Goal: Task Accomplishment & Management: Manage account settings

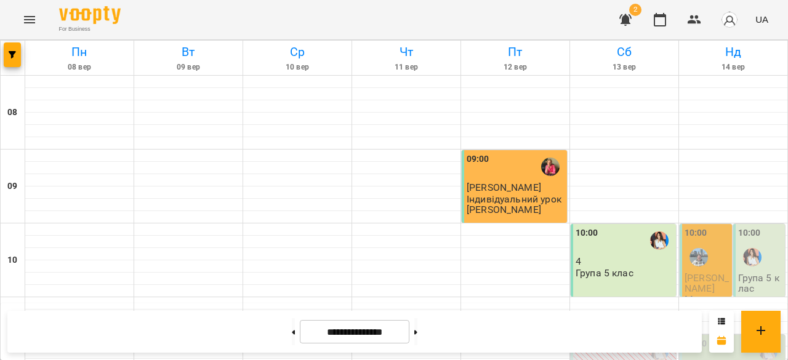
scroll to position [678, 0]
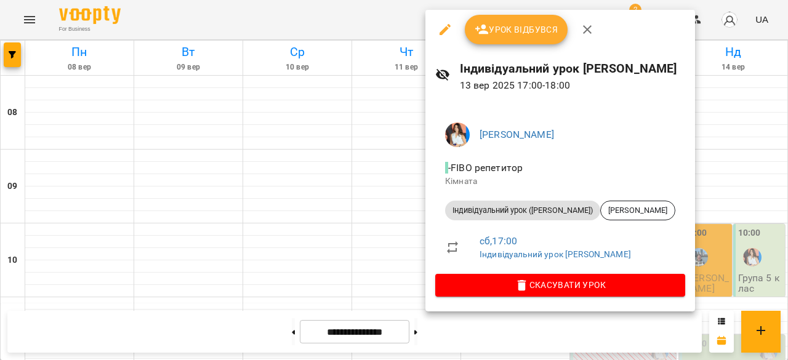
click at [524, 36] on span "Урок відбувся" at bounding box center [517, 29] width 84 height 15
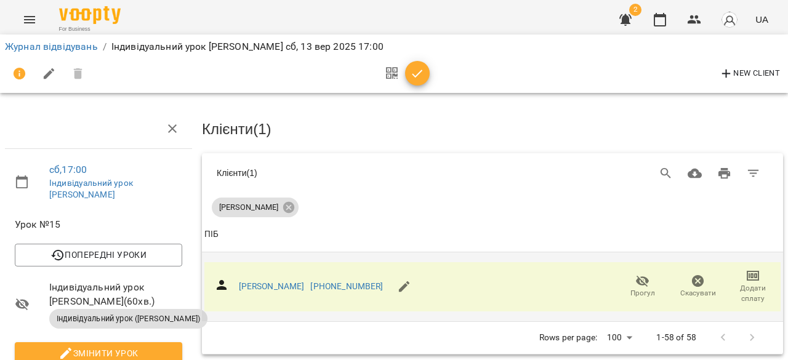
click at [747, 273] on icon "button" at bounding box center [753, 276] width 12 height 10
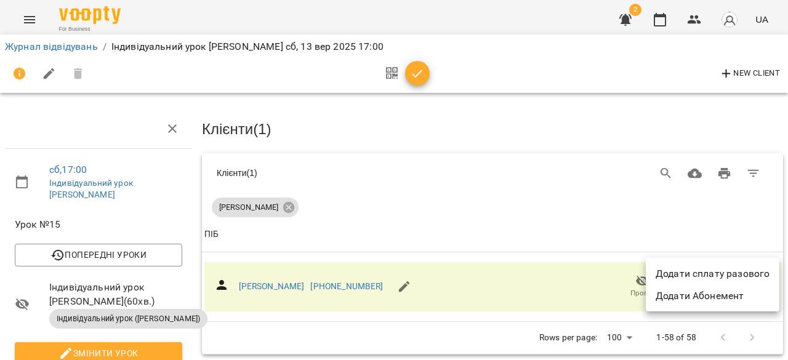
click at [720, 275] on li "Додати сплату разового" at bounding box center [713, 274] width 134 height 22
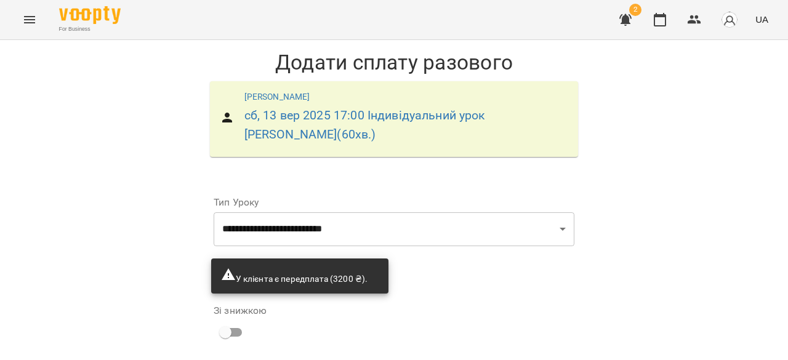
scroll to position [151, 0]
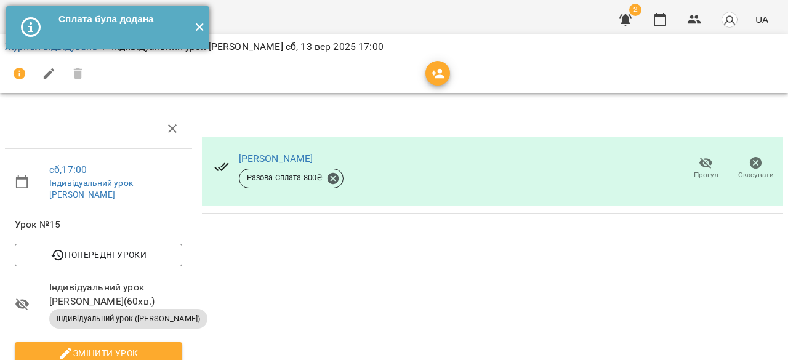
click at [201, 25] on button "✕" at bounding box center [199, 27] width 20 height 43
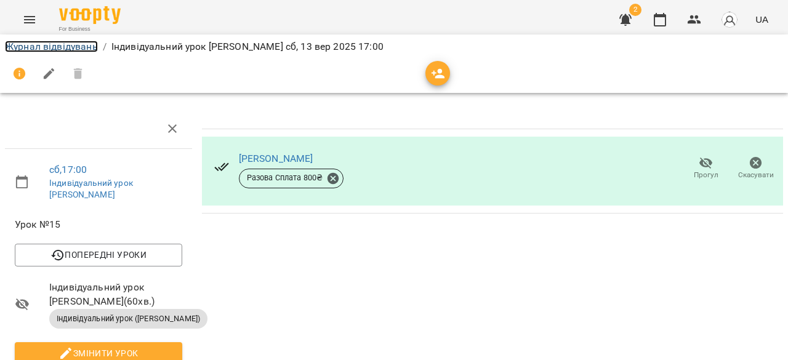
drag, startPoint x: 60, startPoint y: 46, endPoint x: 90, endPoint y: 54, distance: 31.4
click at [60, 46] on link "Журнал відвідувань" at bounding box center [51, 47] width 93 height 12
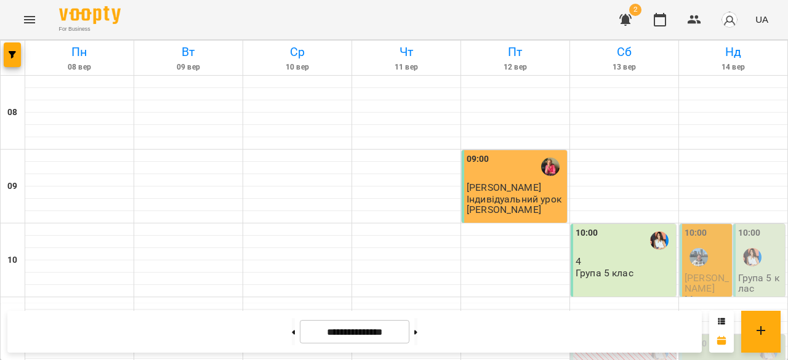
scroll to position [618, 0]
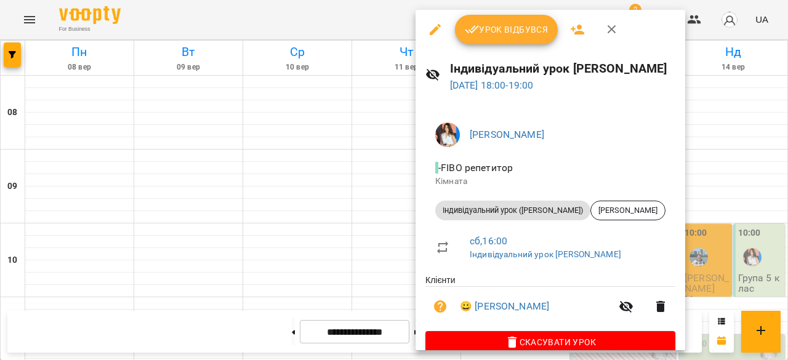
click at [501, 33] on span "Урок відбувся" at bounding box center [507, 29] width 84 height 15
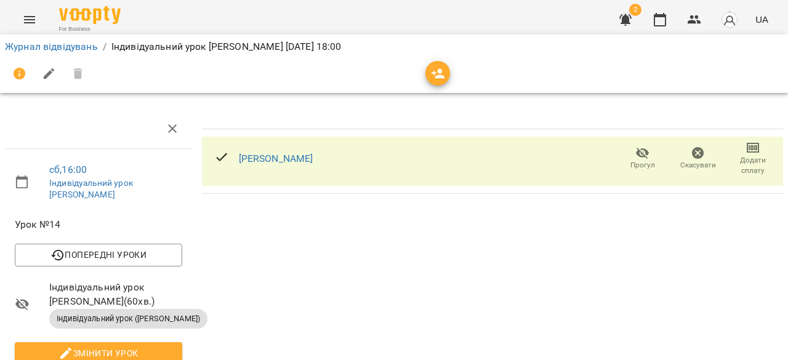
click at [748, 155] on span "Додати сплату" at bounding box center [753, 165] width 41 height 21
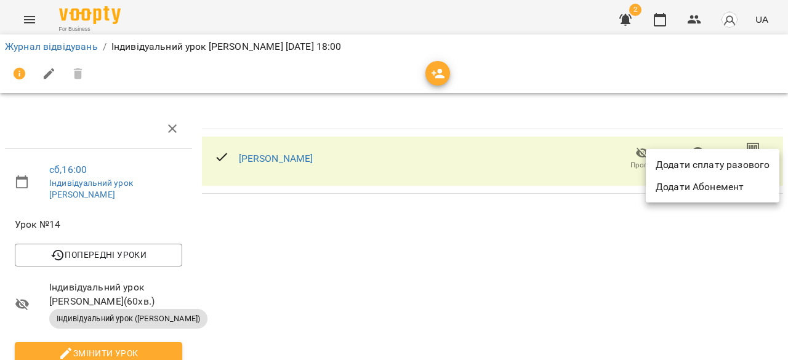
click at [737, 162] on li "Додати сплату разового" at bounding box center [713, 165] width 134 height 22
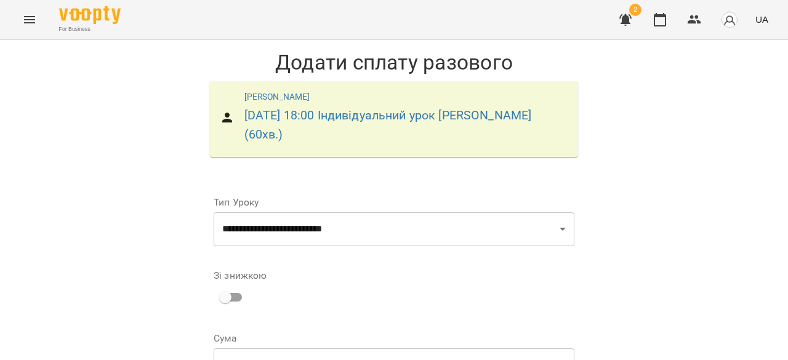
scroll to position [116, 0]
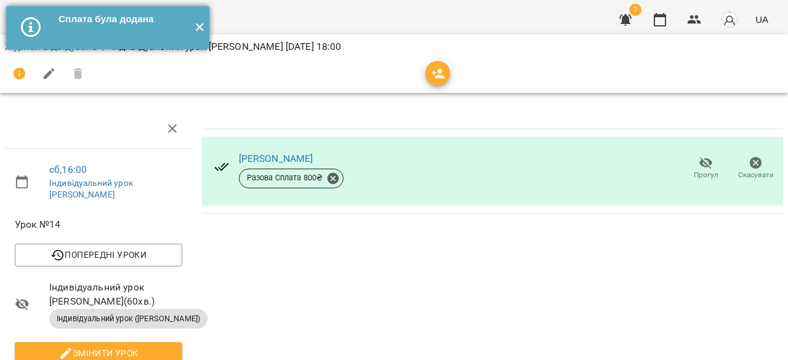
click at [202, 29] on button "✕" at bounding box center [199, 27] width 20 height 43
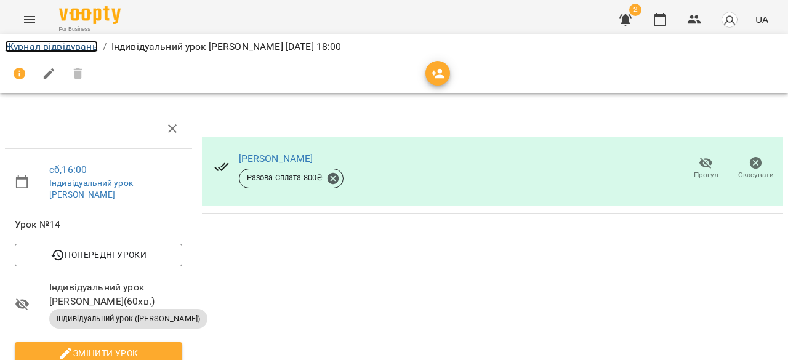
click at [75, 41] on link "Журнал відвідувань" at bounding box center [51, 47] width 93 height 12
